Goal: Use online tool/utility: Utilize a website feature to perform a specific function

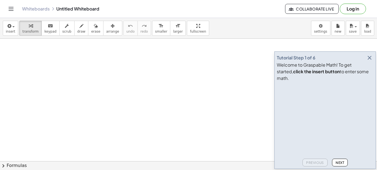
click at [372, 61] on icon "button" at bounding box center [370, 57] width 7 height 7
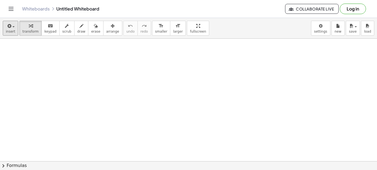
click at [10, 32] on span "insert" at bounding box center [10, 32] width 9 height 4
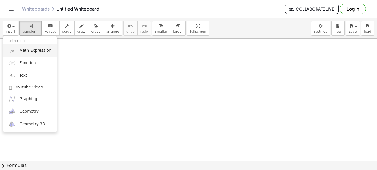
click at [25, 52] on span "Math Expression" at bounding box center [35, 51] width 32 height 6
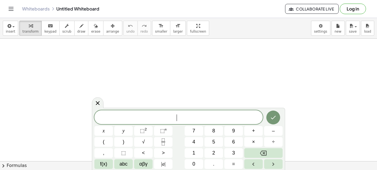
scroll to position [5, 0]
click at [141, 131] on span "⬚" at bounding box center [142, 131] width 5 height 6
click at [165, 116] on span "2 x 2 ​" at bounding box center [178, 117] width 169 height 10
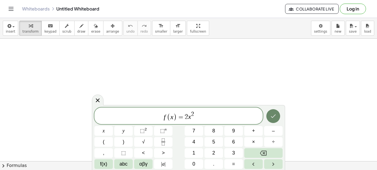
click at [275, 116] on icon "Done" at bounding box center [273, 116] width 7 height 7
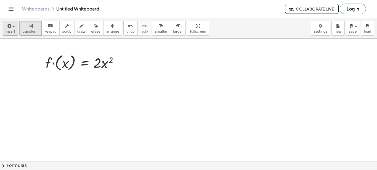
click at [11, 27] on span "button" at bounding box center [11, 27] width 1 height 4
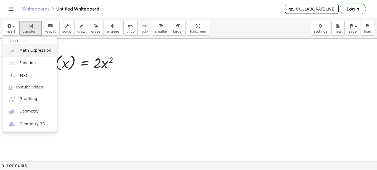
click at [20, 51] on span "Math Expression" at bounding box center [35, 51] width 32 height 6
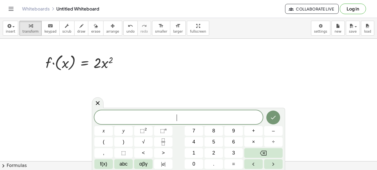
scroll to position [5, 0]
click at [142, 132] on span "⬚" at bounding box center [142, 131] width 5 height 6
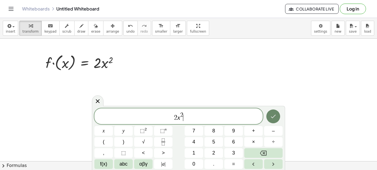
click at [268, 114] on button "Done" at bounding box center [274, 116] width 14 height 14
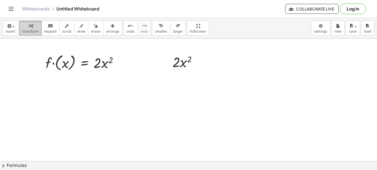
click at [29, 23] on icon "button" at bounding box center [31, 26] width 4 height 7
click at [10, 28] on icon "button" at bounding box center [8, 26] width 5 height 7
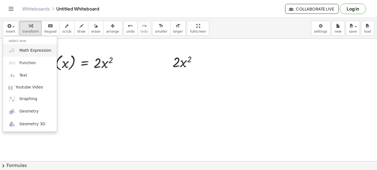
click at [28, 49] on span "Math Expression" at bounding box center [35, 51] width 32 height 6
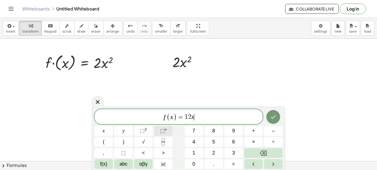
click at [159, 130] on button "⬚ n" at bounding box center [163, 131] width 19 height 10
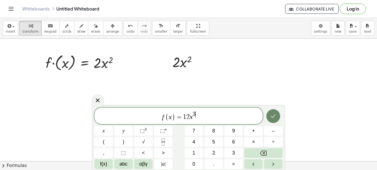
click at [273, 115] on icon "Done" at bounding box center [273, 116] width 7 height 7
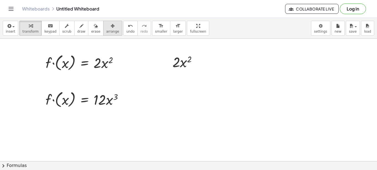
click at [106, 25] on div "button" at bounding box center [112, 25] width 13 height 7
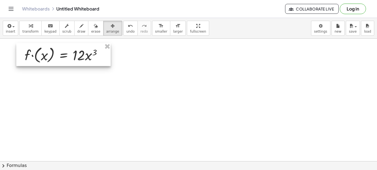
drag, startPoint x: 90, startPoint y: 96, endPoint x: 69, endPoint y: 52, distance: 49.2
click at [69, 52] on div at bounding box center [63, 54] width 94 height 23
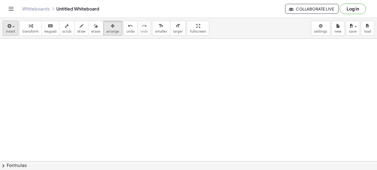
click at [13, 26] on div "button" at bounding box center [10, 25] width 9 height 7
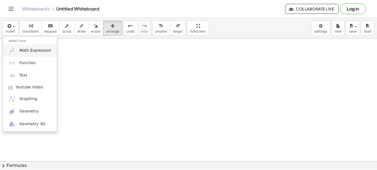
click at [29, 52] on span "Math Expression" at bounding box center [35, 51] width 32 height 6
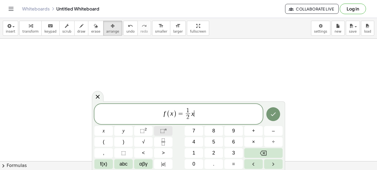
click at [161, 132] on span "⬚" at bounding box center [162, 131] width 5 height 6
click at [270, 114] on button "Done" at bounding box center [274, 114] width 14 height 14
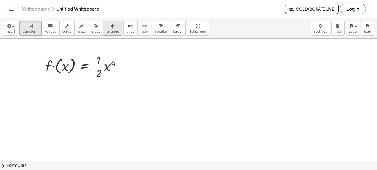
click at [111, 26] on icon "button" at bounding box center [113, 26] width 4 height 7
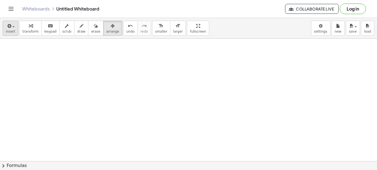
click at [9, 29] on icon "button" at bounding box center [8, 26] width 5 height 7
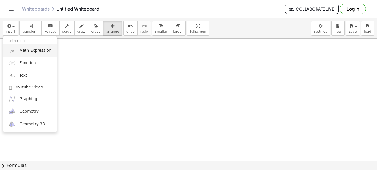
click at [22, 49] on span "Math Expression" at bounding box center [35, 51] width 32 height 6
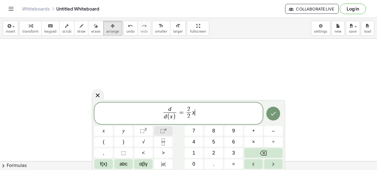
click at [161, 132] on span "⬚" at bounding box center [162, 131] width 5 height 6
click at [143, 129] on span "⬚" at bounding box center [142, 131] width 5 height 6
click at [273, 113] on icon "Done" at bounding box center [273, 113] width 7 height 7
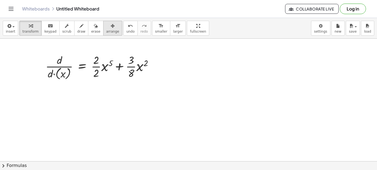
click at [111, 26] on icon "button" at bounding box center [113, 26] width 4 height 7
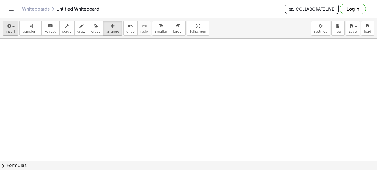
click at [10, 25] on icon "button" at bounding box center [8, 26] width 5 height 7
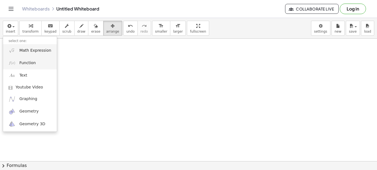
drag, startPoint x: 33, startPoint y: 53, endPoint x: 31, endPoint y: 59, distance: 6.9
click at [31, 59] on ul "select one: Math Expression Function Text Youtube Video Graphing Geometry Geome…" at bounding box center [30, 84] width 54 height 96
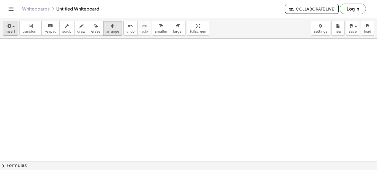
click at [7, 27] on icon "button" at bounding box center [8, 26] width 5 height 7
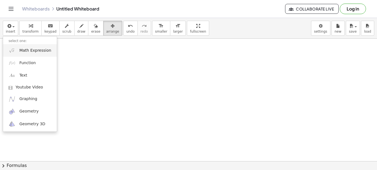
click at [24, 53] on link "Math Expression" at bounding box center [30, 50] width 54 height 12
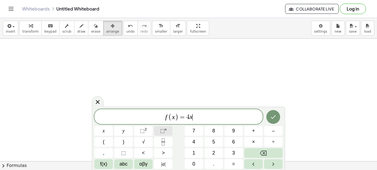
click at [162, 130] on span "⬚" at bounding box center [162, 131] width 5 height 6
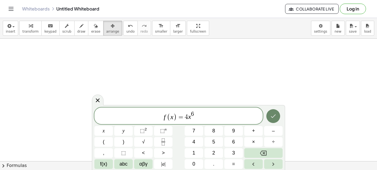
click at [273, 115] on icon "Done" at bounding box center [273, 116] width 7 height 7
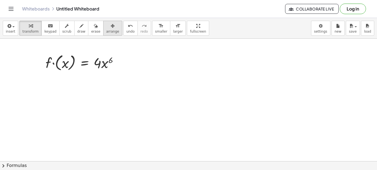
click at [111, 24] on icon "button" at bounding box center [113, 26] width 4 height 7
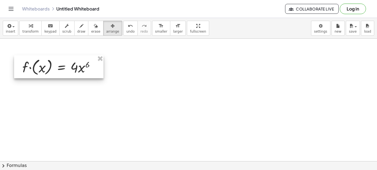
drag, startPoint x: 77, startPoint y: 59, endPoint x: 54, endPoint y: 59, distance: 23.5
click at [54, 64] on div at bounding box center [59, 66] width 90 height 23
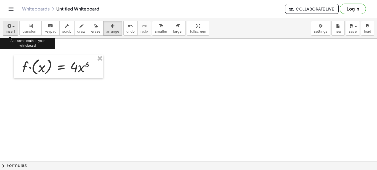
click at [12, 27] on span "button" at bounding box center [13, 26] width 2 height 1
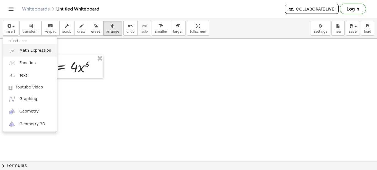
click at [30, 52] on span "Math Expression" at bounding box center [35, 51] width 32 height 6
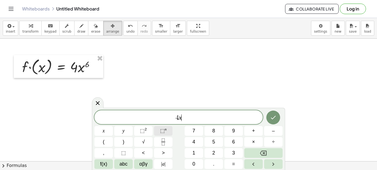
click at [162, 132] on span "⬚" at bounding box center [162, 131] width 5 height 6
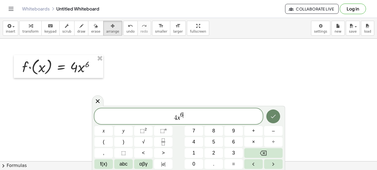
click at [273, 114] on icon "Done" at bounding box center [273, 116] width 7 height 7
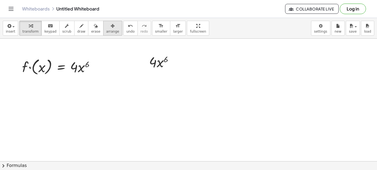
click at [111, 25] on icon "button" at bounding box center [113, 26] width 4 height 7
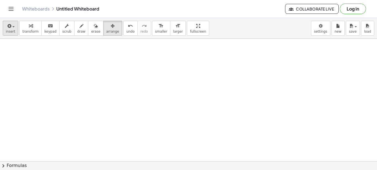
click at [10, 28] on icon "button" at bounding box center [8, 26] width 5 height 7
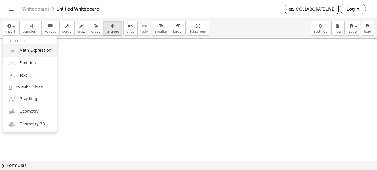
click at [20, 49] on span "Math Expression" at bounding box center [35, 51] width 32 height 6
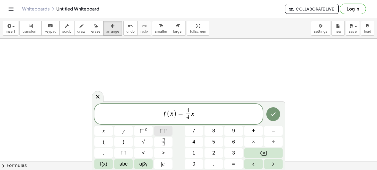
click at [164, 131] on span "⬚" at bounding box center [162, 131] width 5 height 6
click at [144, 131] on span "⬚" at bounding box center [142, 131] width 5 height 6
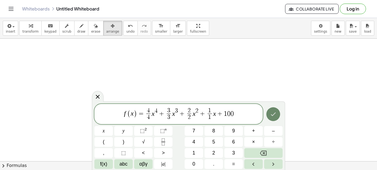
click at [274, 113] on icon "Done" at bounding box center [273, 114] width 7 height 7
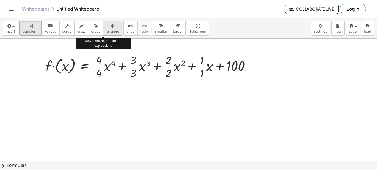
click at [111, 23] on icon "button" at bounding box center [113, 26] width 4 height 7
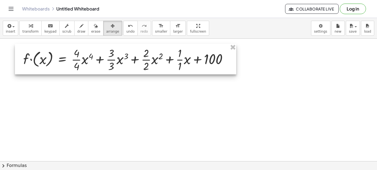
drag, startPoint x: 105, startPoint y: 61, endPoint x: 82, endPoint y: 54, distance: 24.6
click at [82, 54] on div at bounding box center [126, 59] width 222 height 30
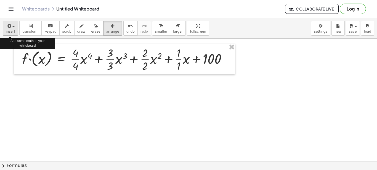
click at [9, 28] on icon "button" at bounding box center [8, 26] width 5 height 7
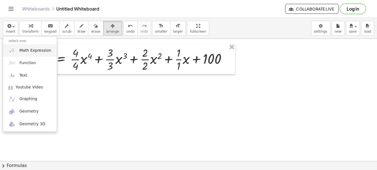
click at [19, 50] on link "Math Expression" at bounding box center [30, 50] width 54 height 12
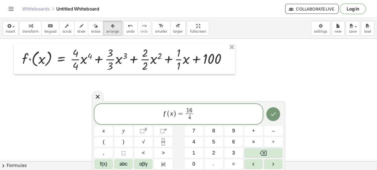
click at [198, 115] on span "f ( x ) = 1 6 4 ​" at bounding box center [178, 114] width 169 height 15
click at [162, 131] on span "⬚" at bounding box center [162, 131] width 5 height 6
click at [141, 130] on span "⬚" at bounding box center [142, 131] width 5 height 6
click at [99, 95] on icon at bounding box center [97, 96] width 7 height 7
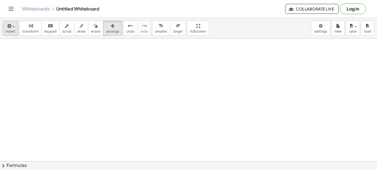
click at [10, 25] on icon "button" at bounding box center [8, 26] width 5 height 7
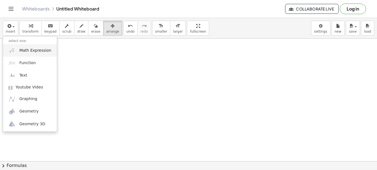
click at [24, 54] on link "Math Expression" at bounding box center [30, 50] width 54 height 12
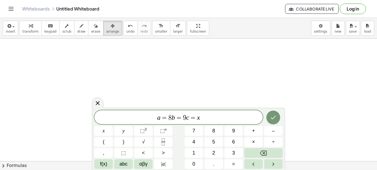
click at [173, 117] on var "b" at bounding box center [173, 117] width 3 height 7
click at [182, 117] on span "9" at bounding box center [183, 117] width 3 height 7
click at [272, 117] on icon "Done" at bounding box center [273, 117] width 7 height 7
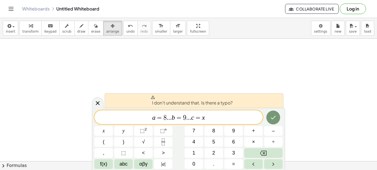
click at [220, 116] on span "a = 8 . . . b = 9 . . . c = ​ x" at bounding box center [178, 118] width 169 height 8
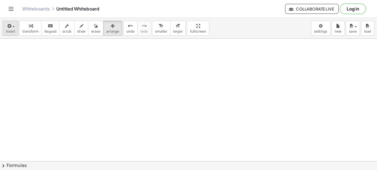
click at [11, 25] on span "button" at bounding box center [11, 27] width 1 height 4
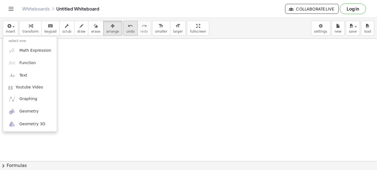
click at [128, 25] on icon "undo" at bounding box center [130, 26] width 5 height 7
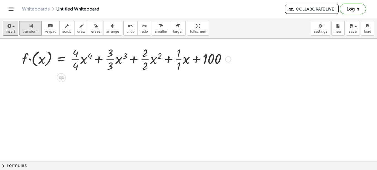
click at [83, 54] on div at bounding box center [126, 59] width 215 height 28
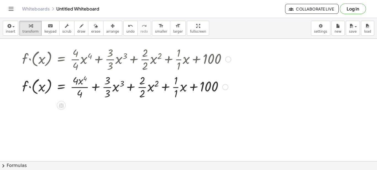
click at [83, 61] on div at bounding box center [126, 59] width 215 height 28
click at [81, 85] on div at bounding box center [126, 87] width 215 height 28
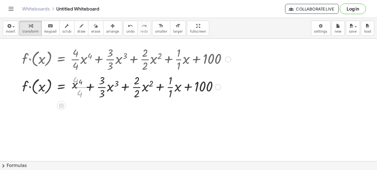
click at [95, 88] on div at bounding box center [126, 87] width 215 height 28
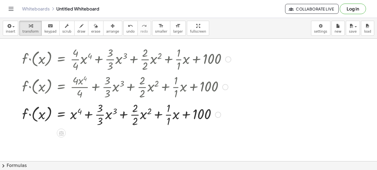
click at [112, 115] on div at bounding box center [126, 114] width 215 height 28
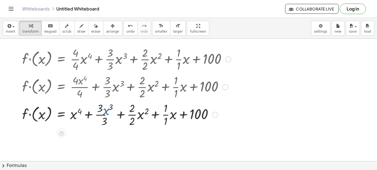
click at [152, 115] on div at bounding box center [126, 114] width 215 height 28
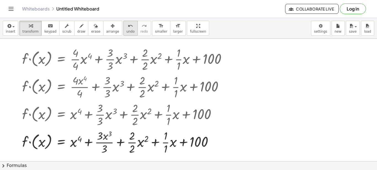
click at [106, 25] on div "button" at bounding box center [112, 25] width 13 height 7
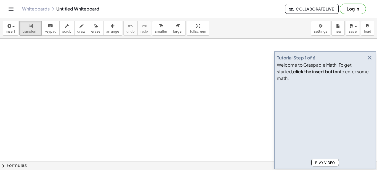
click at [370, 61] on icon "button" at bounding box center [370, 57] width 7 height 7
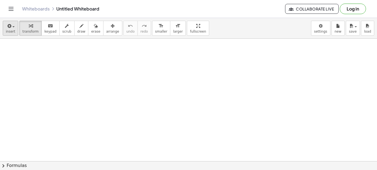
click at [12, 27] on span "button" at bounding box center [13, 26] width 2 height 1
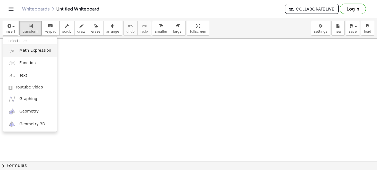
click at [15, 51] on img at bounding box center [12, 50] width 7 height 7
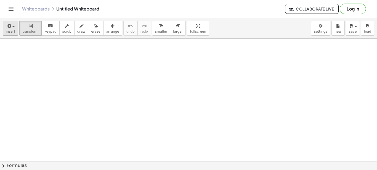
click at [8, 23] on icon "button" at bounding box center [8, 26] width 5 height 7
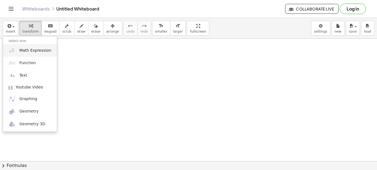
click at [24, 52] on span "Math Expression" at bounding box center [35, 51] width 32 height 6
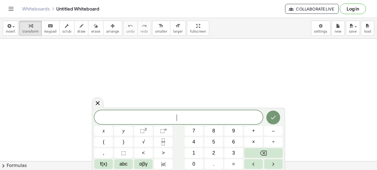
scroll to position [5, 0]
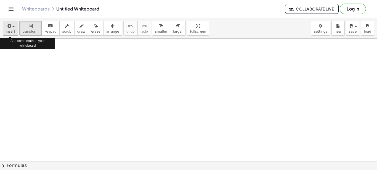
click at [7, 28] on icon "button" at bounding box center [8, 26] width 5 height 7
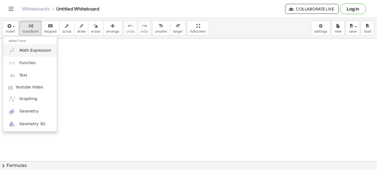
click at [19, 50] on link "Math Expression" at bounding box center [30, 50] width 54 height 12
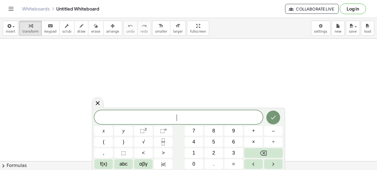
drag, startPoint x: 172, startPoint y: 73, endPoint x: 163, endPoint y: 74, distance: 9.5
click at [101, 102] on icon at bounding box center [97, 103] width 7 height 7
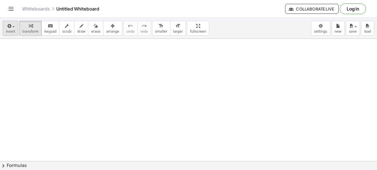
click at [7, 29] on icon "button" at bounding box center [8, 26] width 5 height 7
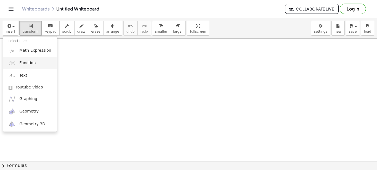
click at [24, 65] on span "Function" at bounding box center [27, 63] width 17 height 6
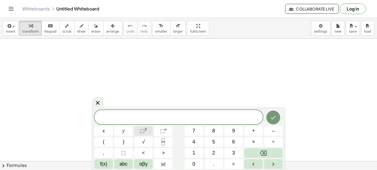
click at [166, 118] on span at bounding box center [178, 117] width 169 height 8
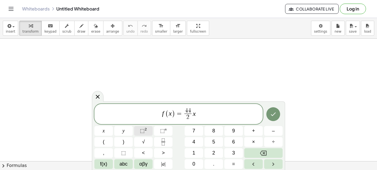
click at [142, 130] on span "⬚" at bounding box center [142, 131] width 5 height 6
click at [272, 116] on icon "Done" at bounding box center [273, 114] width 7 height 7
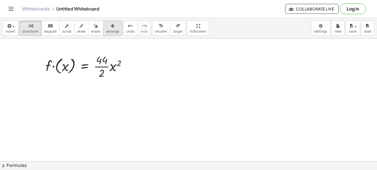
click at [104, 22] on button "arrange" at bounding box center [112, 28] width 19 height 15
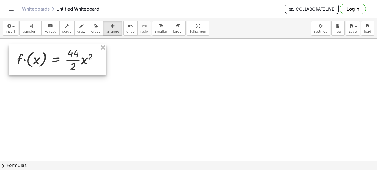
drag, startPoint x: 64, startPoint y: 70, endPoint x: 25, endPoint y: 70, distance: 38.4
click at [34, 63] on div at bounding box center [58, 59] width 98 height 30
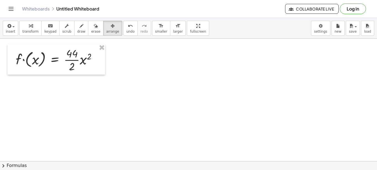
click at [10, 7] on icon "Toggle navigation" at bounding box center [11, 9] width 7 height 7
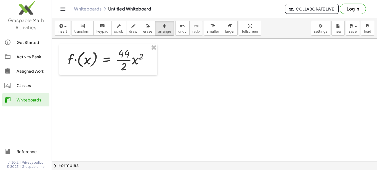
click at [60, 30] on span "insert" at bounding box center [62, 32] width 9 height 4
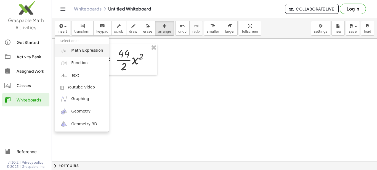
click at [73, 50] on span "Math Expression" at bounding box center [87, 51] width 32 height 6
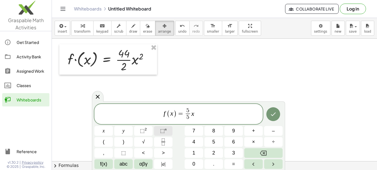
click at [161, 130] on span "⬚" at bounding box center [162, 131] width 5 height 6
click at [163, 131] on span "⬚" at bounding box center [162, 131] width 5 height 6
click at [146, 130] on sup "2" at bounding box center [146, 129] width 2 height 4
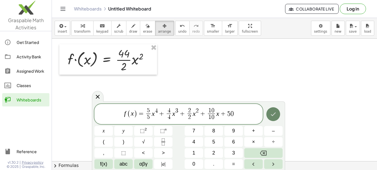
click at [275, 114] on icon "Done" at bounding box center [273, 114] width 5 height 4
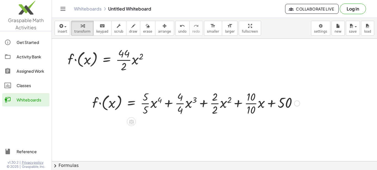
click at [273, 115] on div at bounding box center [197, 103] width 215 height 28
click at [9, 14] on img at bounding box center [26, 8] width 52 height 23
click at [163, 24] on icon "button" at bounding box center [165, 26] width 4 height 7
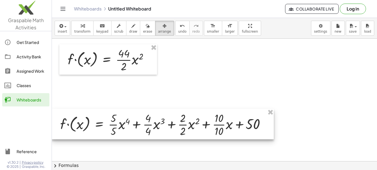
drag, startPoint x: 170, startPoint y: 96, endPoint x: 133, endPoint y: 113, distance: 40.4
click at [134, 116] on div at bounding box center [163, 124] width 222 height 30
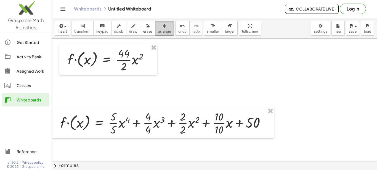
click at [163, 25] on icon "button" at bounding box center [165, 26] width 4 height 7
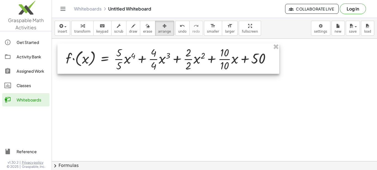
drag, startPoint x: 113, startPoint y: 122, endPoint x: 119, endPoint y: 58, distance: 64.3
click at [119, 58] on div at bounding box center [168, 58] width 222 height 30
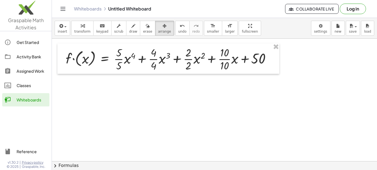
click at [309, 20] on div "insert select one: Math Expression Function Text Youtube Video Graphing Geometr…" at bounding box center [214, 28] width 325 height 21
drag, startPoint x: 156, startPoint y: 26, endPoint x: 288, endPoint y: 42, distance: 133.2
click at [159, 27] on div "button" at bounding box center [164, 25] width 13 height 7
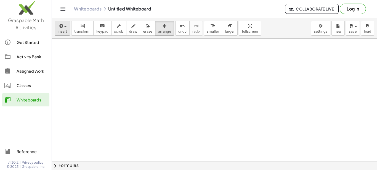
click at [60, 28] on icon "button" at bounding box center [60, 26] width 5 height 7
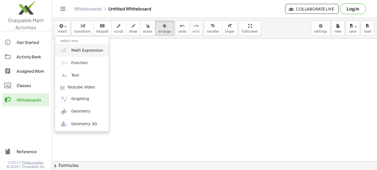
click at [75, 51] on span "Math Expression" at bounding box center [87, 51] width 32 height 6
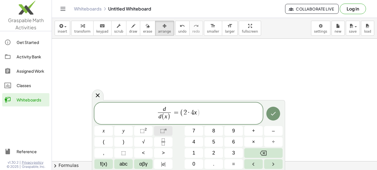
click at [162, 131] on span "⬚" at bounding box center [162, 131] width 5 height 6
click at [272, 112] on icon "Done" at bounding box center [273, 113] width 7 height 7
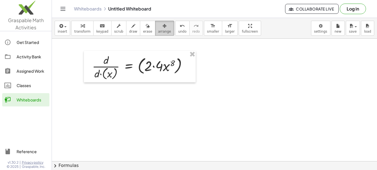
click at [163, 25] on icon "button" at bounding box center [165, 26] width 4 height 7
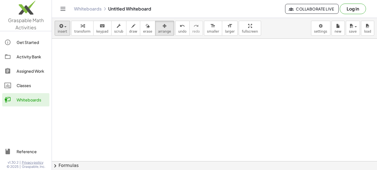
click at [60, 26] on icon "button" at bounding box center [60, 26] width 5 height 7
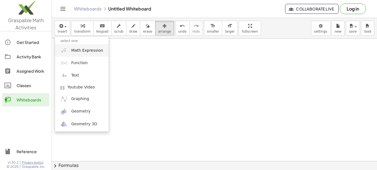
click at [77, 51] on span "Math Expression" at bounding box center [87, 51] width 32 height 6
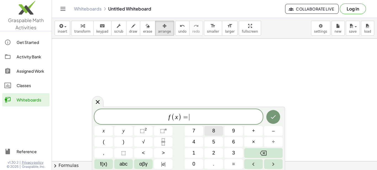
click at [213, 132] on span "8" at bounding box center [213, 130] width 3 height 7
click at [263, 151] on icon "Backspace" at bounding box center [263, 153] width 7 height 7
click at [215, 141] on span "5" at bounding box center [213, 141] width 3 height 7
click at [254, 138] on span "×" at bounding box center [253, 141] width 3 height 7
click at [234, 142] on span "6" at bounding box center [233, 141] width 3 height 7
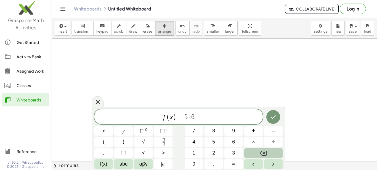
click at [264, 151] on icon "Backspace" at bounding box center [263, 153] width 7 height 7
click at [268, 152] on button "Backspace" at bounding box center [264, 153] width 38 height 10
click at [222, 119] on span "f ( x ) = 5 x · 6 x = 5 · 6 = 3 ​" at bounding box center [178, 116] width 169 height 9
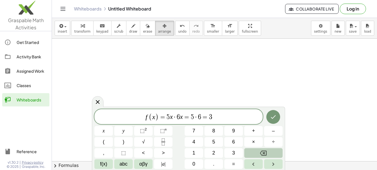
click at [256, 151] on button "Backspace" at bounding box center [264, 153] width 38 height 10
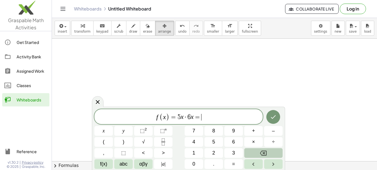
click at [256, 151] on button "Backspace" at bounding box center [264, 153] width 38 height 10
click at [258, 151] on button "Backspace" at bounding box center [264, 153] width 38 height 10
click at [259, 151] on button "Backspace" at bounding box center [264, 153] width 38 height 10
click at [262, 150] on button "Backspace" at bounding box center [264, 153] width 38 height 10
click at [264, 149] on button "Backspace" at bounding box center [264, 153] width 38 height 10
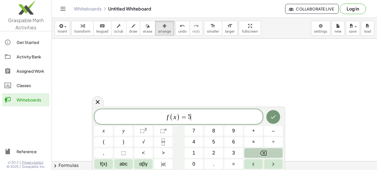
click at [264, 149] on button "Backspace" at bounding box center [264, 153] width 38 height 10
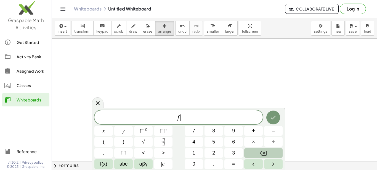
click at [264, 149] on button "Backspace" at bounding box center [264, 153] width 38 height 10
click at [131, 117] on span at bounding box center [178, 117] width 169 height 8
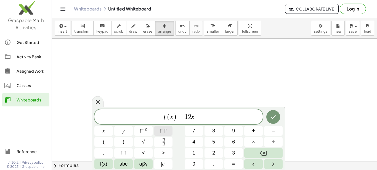
click at [165, 129] on sup "n" at bounding box center [166, 129] width 2 height 4
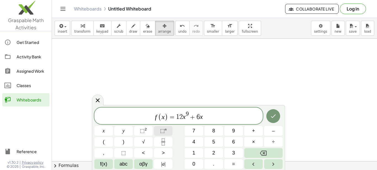
click at [165, 132] on span "⬚" at bounding box center [162, 131] width 5 height 6
click at [161, 130] on span "⬚" at bounding box center [162, 131] width 5 height 6
click at [164, 132] on span "⬚" at bounding box center [162, 131] width 5 height 6
click at [162, 130] on span "⬚" at bounding box center [162, 131] width 5 height 6
click at [164, 131] on span "⬚" at bounding box center [162, 131] width 5 height 6
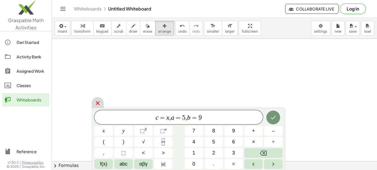
click at [96, 103] on icon at bounding box center [97, 103] width 7 height 7
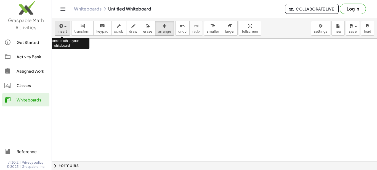
click at [64, 26] on div "button" at bounding box center [62, 25] width 9 height 7
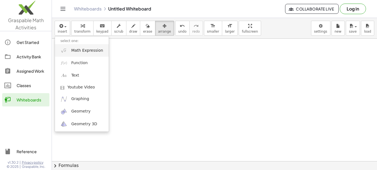
click at [81, 50] on span "Math Expression" at bounding box center [87, 51] width 32 height 6
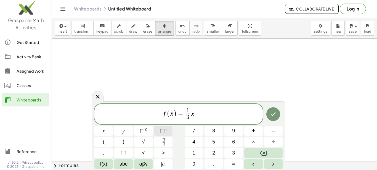
click at [163, 130] on span "⬚" at bounding box center [162, 131] width 5 height 6
click at [275, 108] on button "Done" at bounding box center [274, 114] width 14 height 14
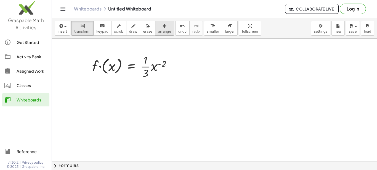
click at [158, 27] on div "button" at bounding box center [164, 25] width 13 height 7
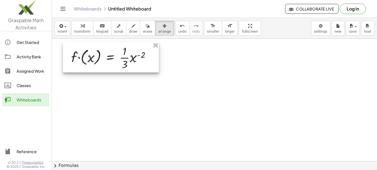
drag, startPoint x: 137, startPoint y: 65, endPoint x: 116, endPoint y: 56, distance: 22.8
click at [116, 56] on div at bounding box center [111, 57] width 96 height 30
